Goal: Transaction & Acquisition: Obtain resource

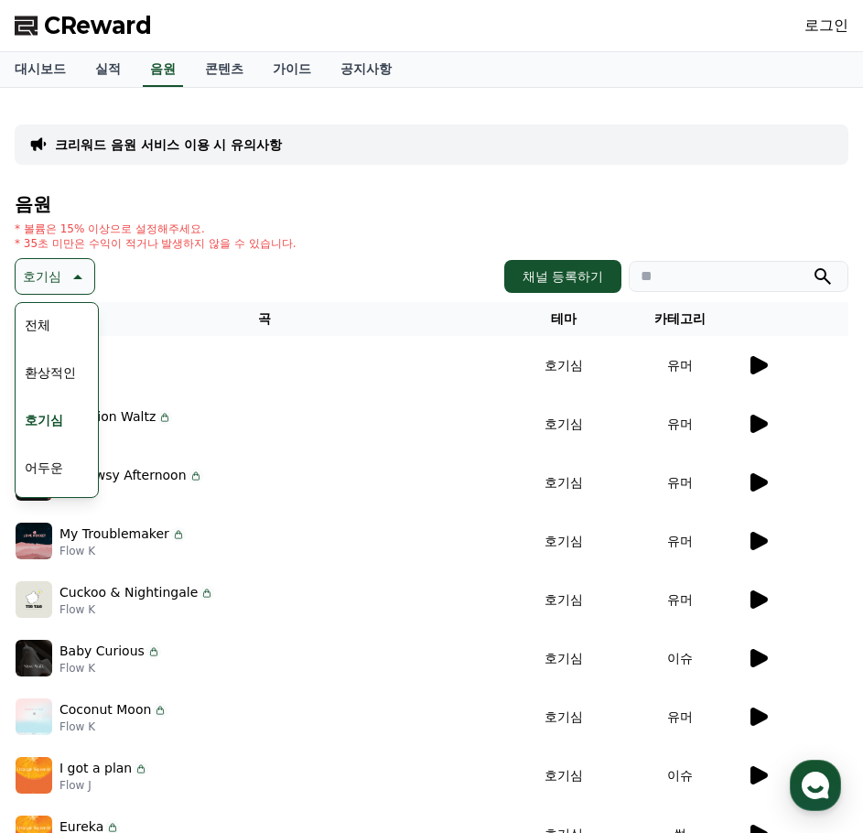
scroll to position [114, 0]
click at [51, 407] on button "밝은" at bounding box center [37, 401] width 40 height 40
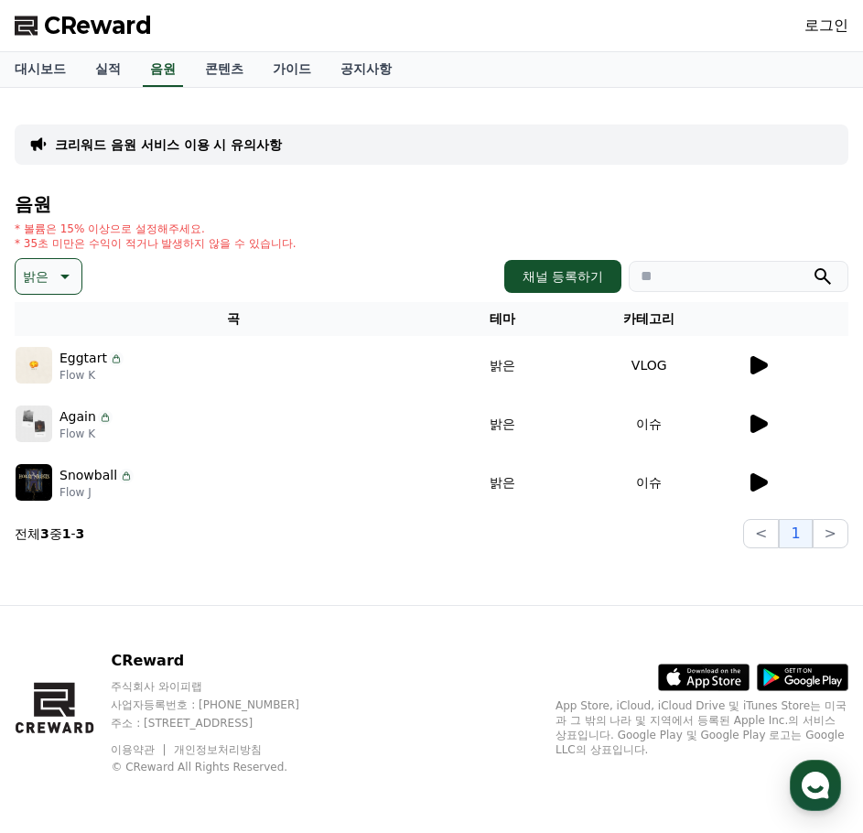
click at [760, 426] on icon at bounding box center [759, 424] width 17 height 18
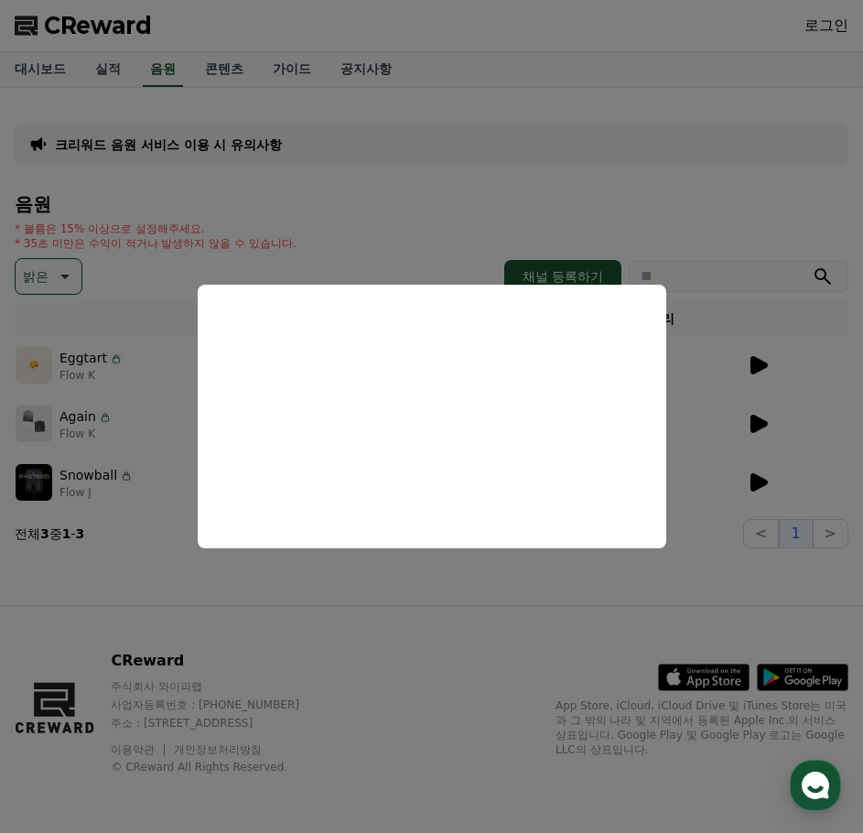
click at [638, 574] on button "close modal" at bounding box center [431, 416] width 863 height 833
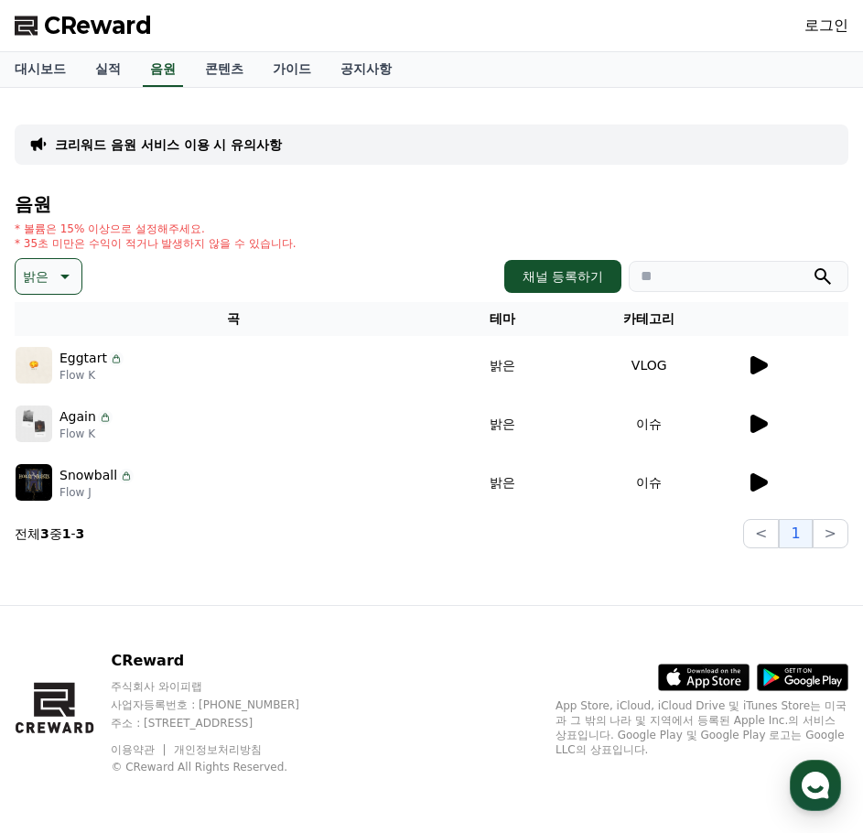
click at [759, 481] on icon at bounding box center [759, 482] width 17 height 18
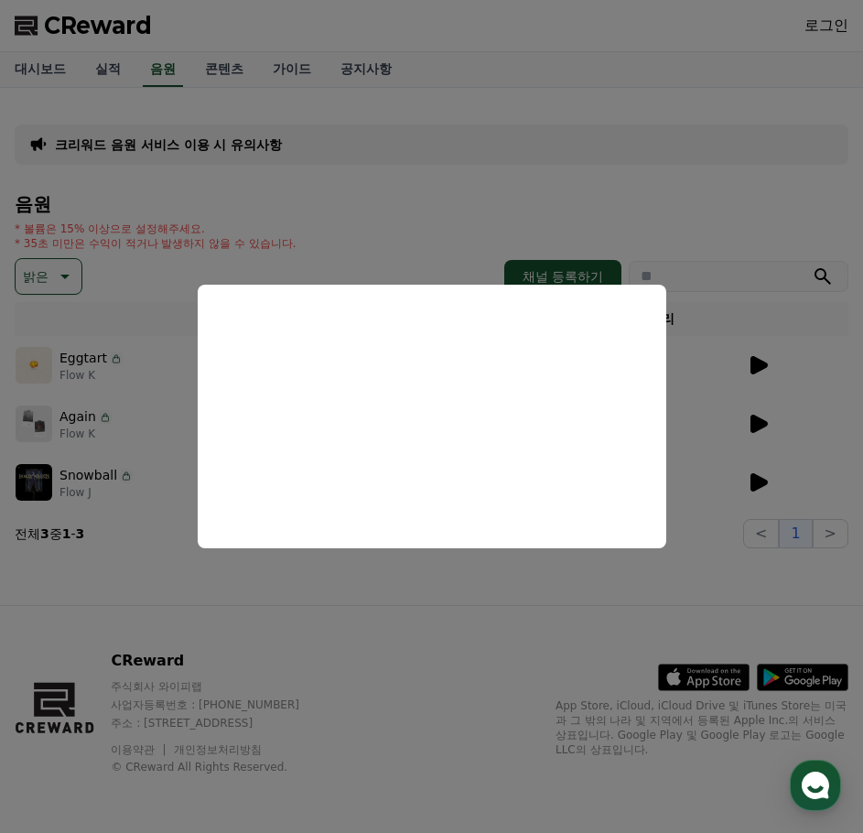
click at [533, 162] on button "close modal" at bounding box center [431, 416] width 863 height 833
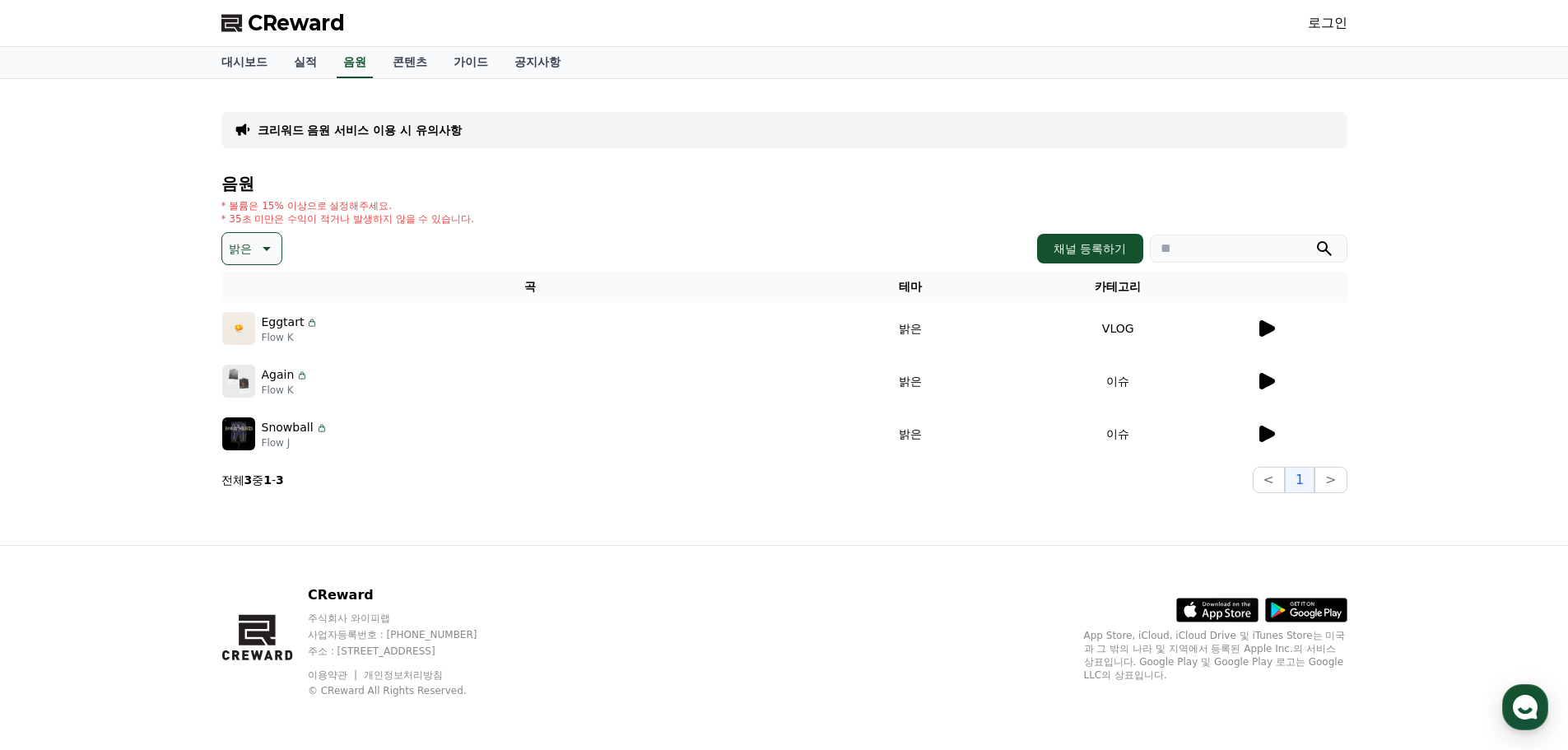
click at [587, 434] on div "Snowball Flow J" at bounding box center [530, 433] width 617 height 33
click at [279, 431] on p "Snowball" at bounding box center [288, 427] width 52 height 17
click at [212, 434] on div "크리워드 음원 서비스 이용 시 유의사항 음원 * 볼륨은 15% 이상으로 설정해주세요. * 35초 미만은 수익이 적거나 발생하지 않을 수 있습니…" at bounding box center [785, 312] width 1153 height 466
click at [243, 436] on img at bounding box center [238, 433] width 33 height 33
click at [776, 436] on div at bounding box center [1301, 434] width 91 height 20
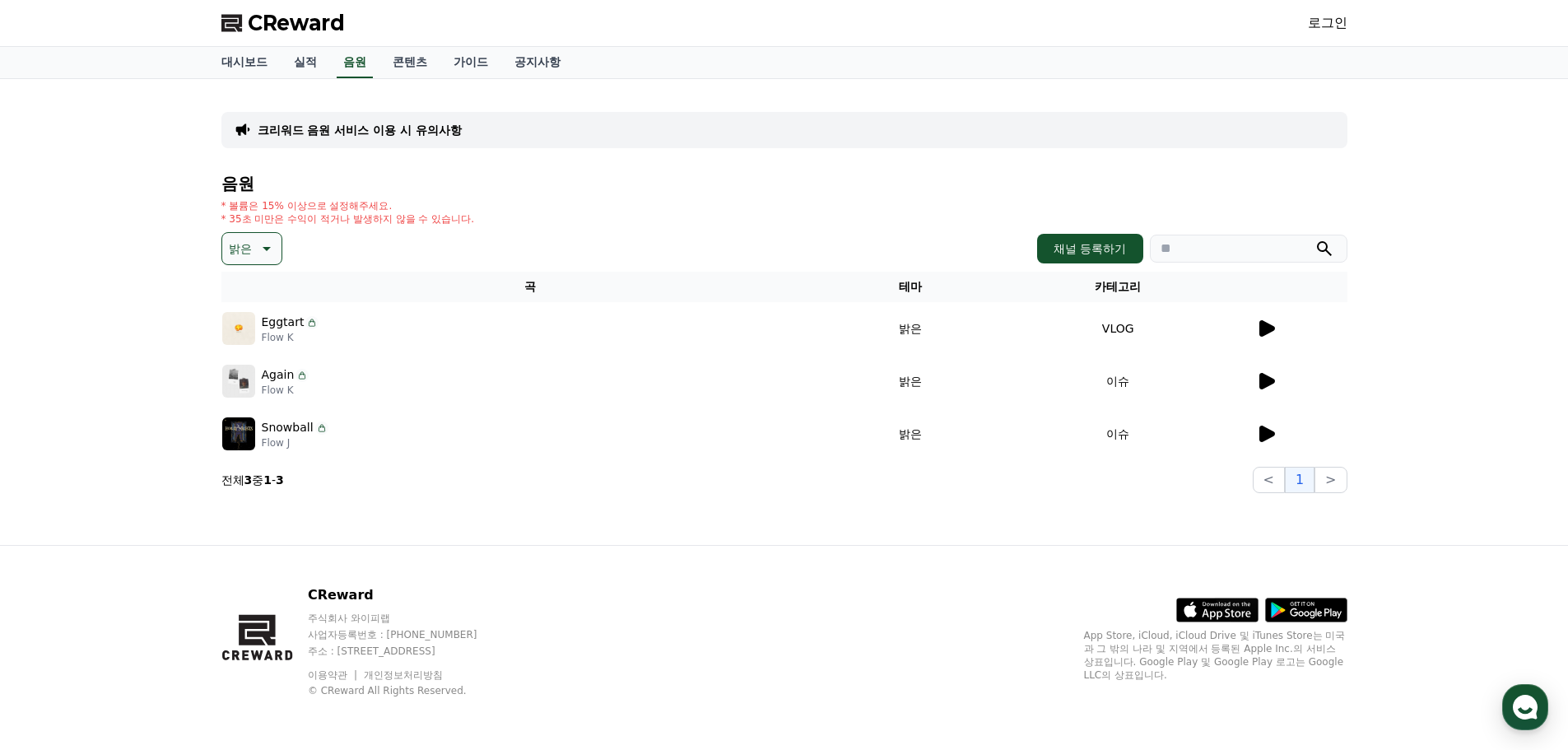
click at [776, 438] on td "이슈" at bounding box center [1118, 433] width 274 height 53
click at [776, 19] on link "로그인" at bounding box center [1328, 23] width 40 height 20
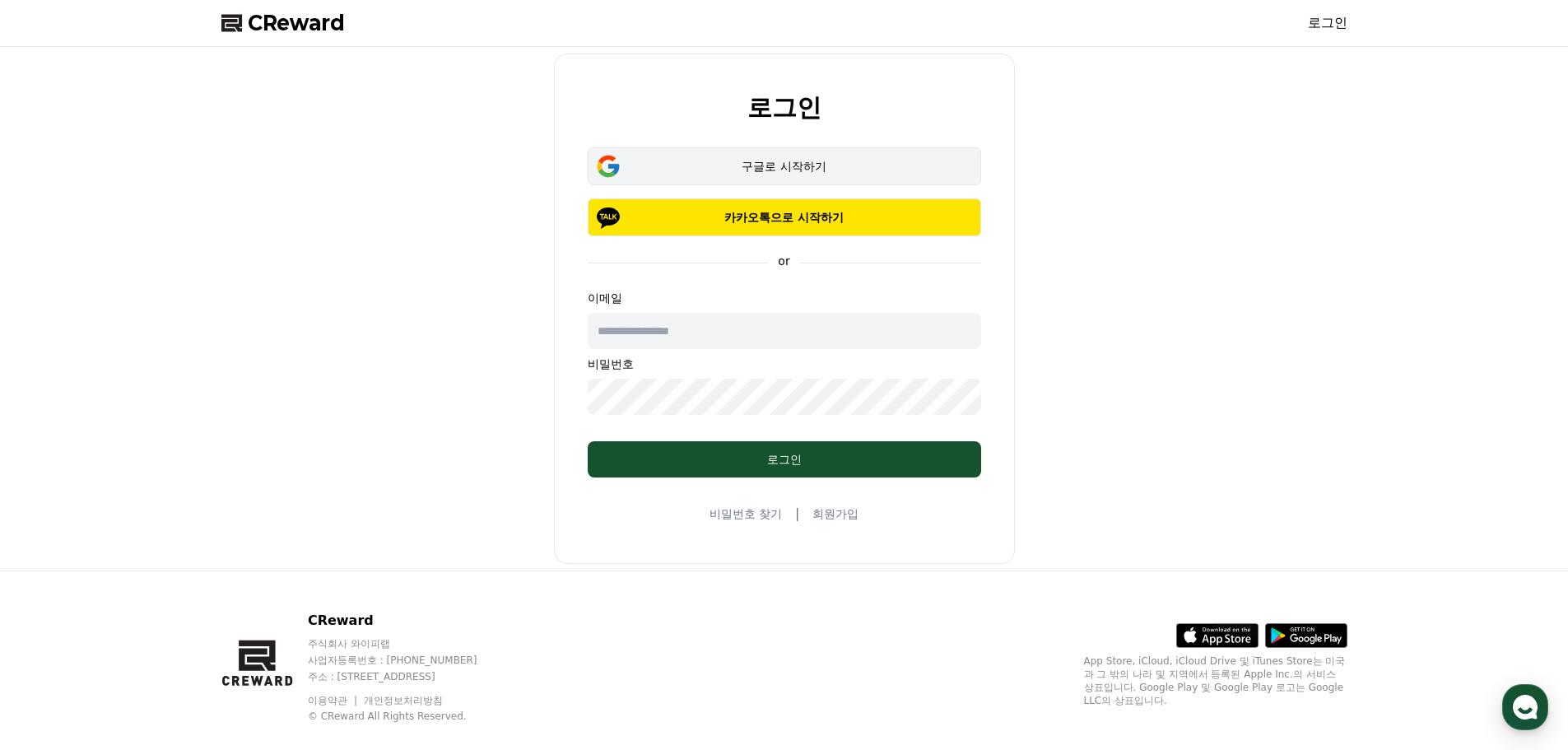
click at [776, 161] on div "구글로 시작하기" at bounding box center [784, 166] width 346 height 16
